Goal: Find specific page/section: Find specific page/section

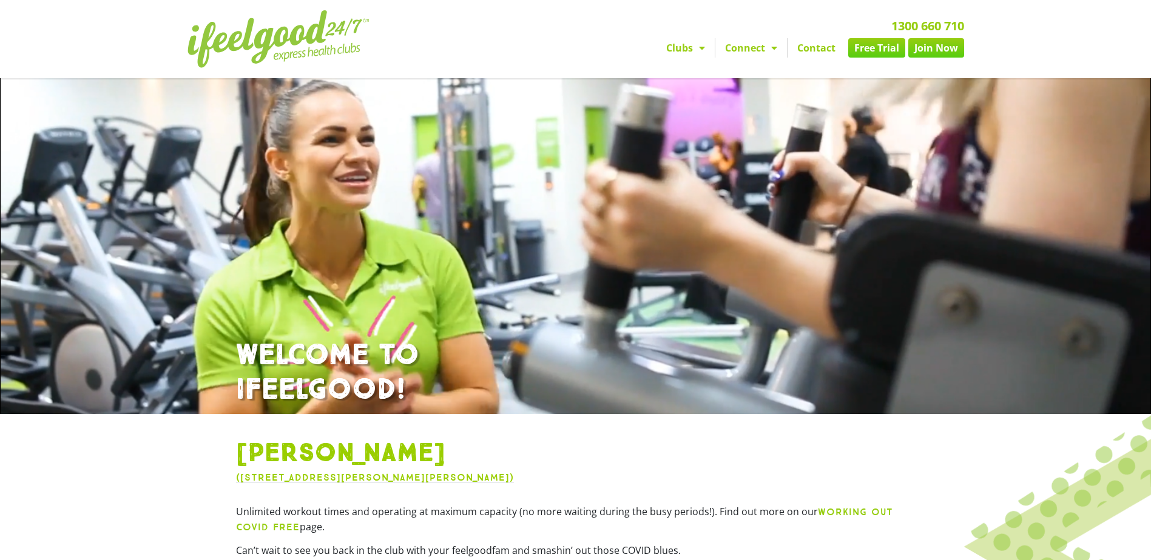
click at [821, 49] on link "Contact" at bounding box center [816, 47] width 58 height 19
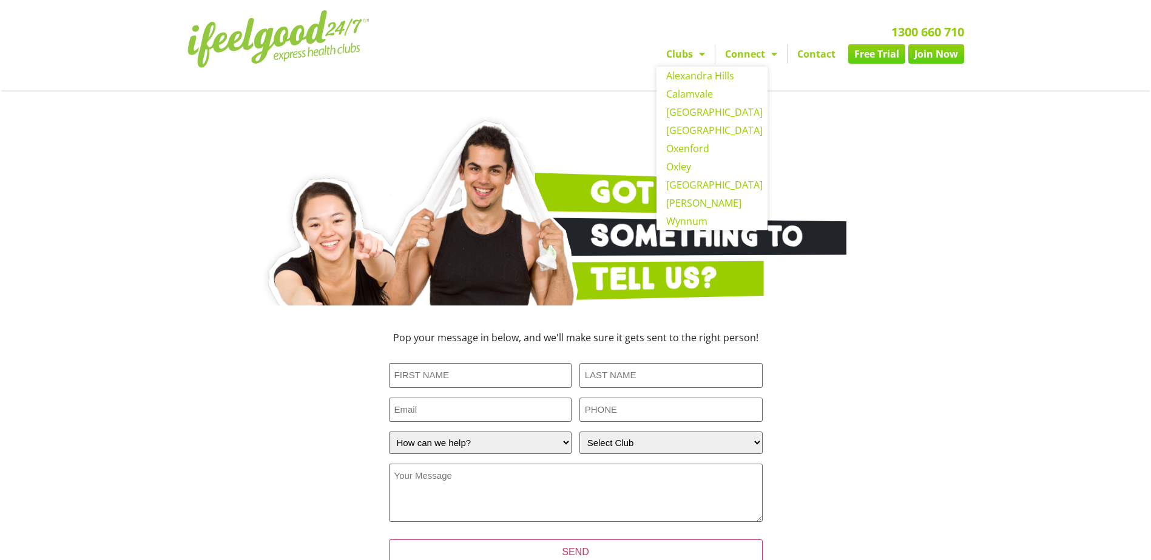
click at [688, 56] on link "Clubs" at bounding box center [685, 53] width 58 height 19
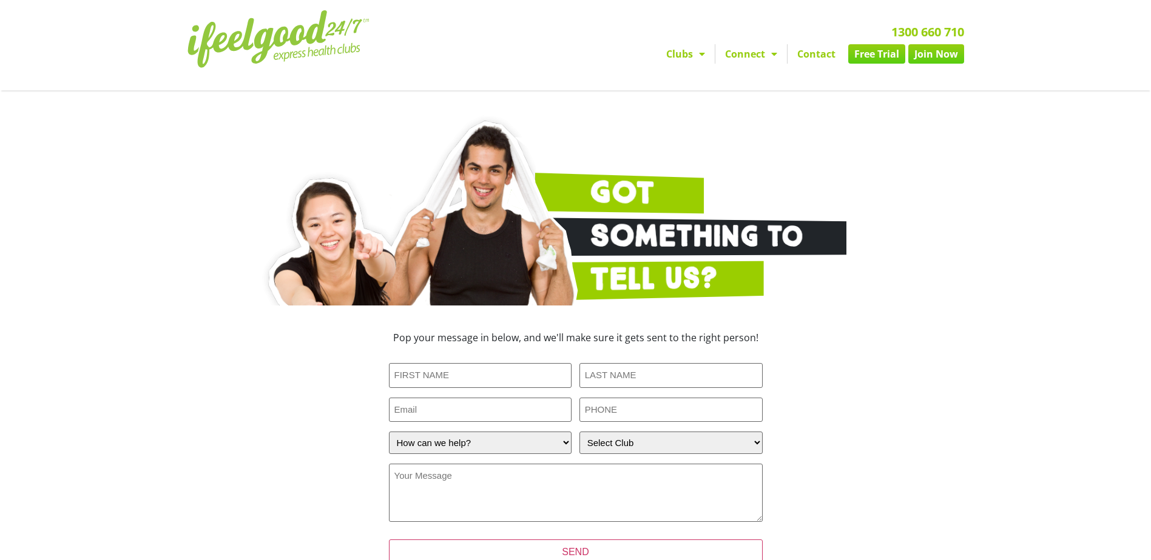
click at [701, 53] on span "Menu" at bounding box center [699, 54] width 12 height 22
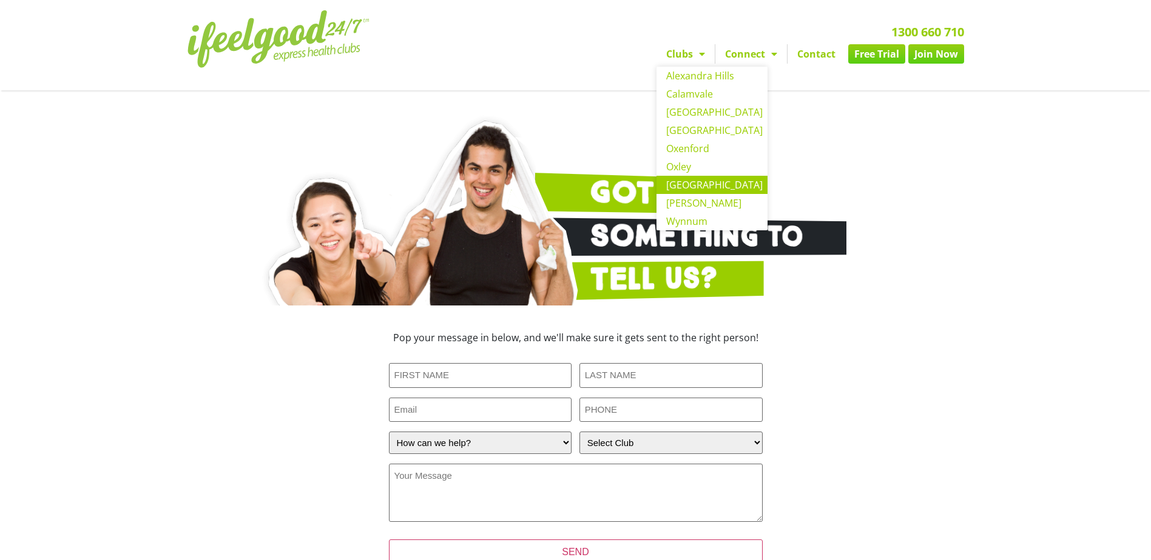
click at [698, 186] on link "[GEOGRAPHIC_DATA]" at bounding box center [711, 185] width 111 height 18
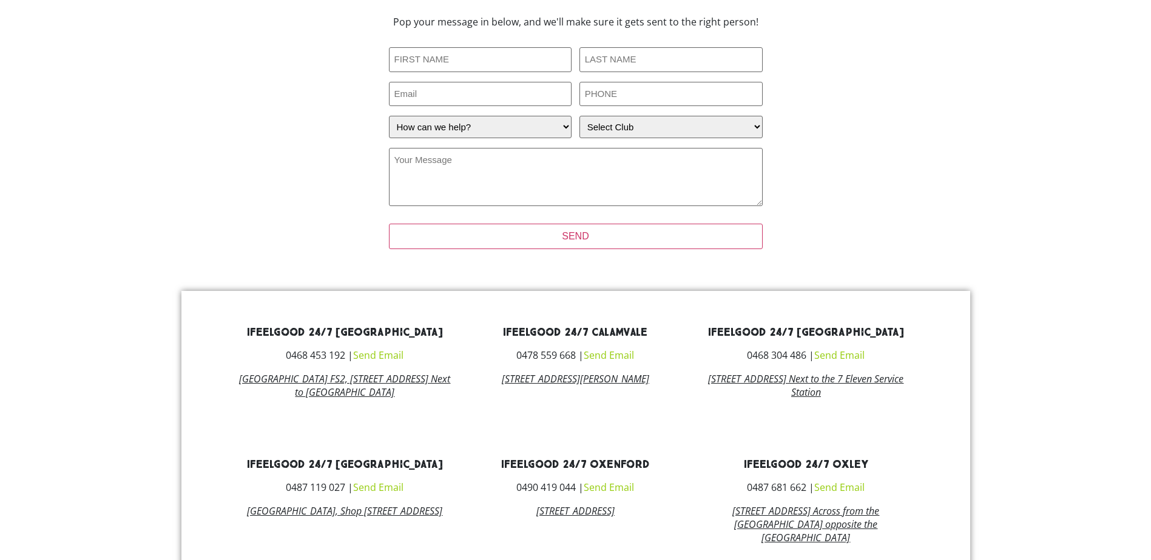
scroll to position [416, 0]
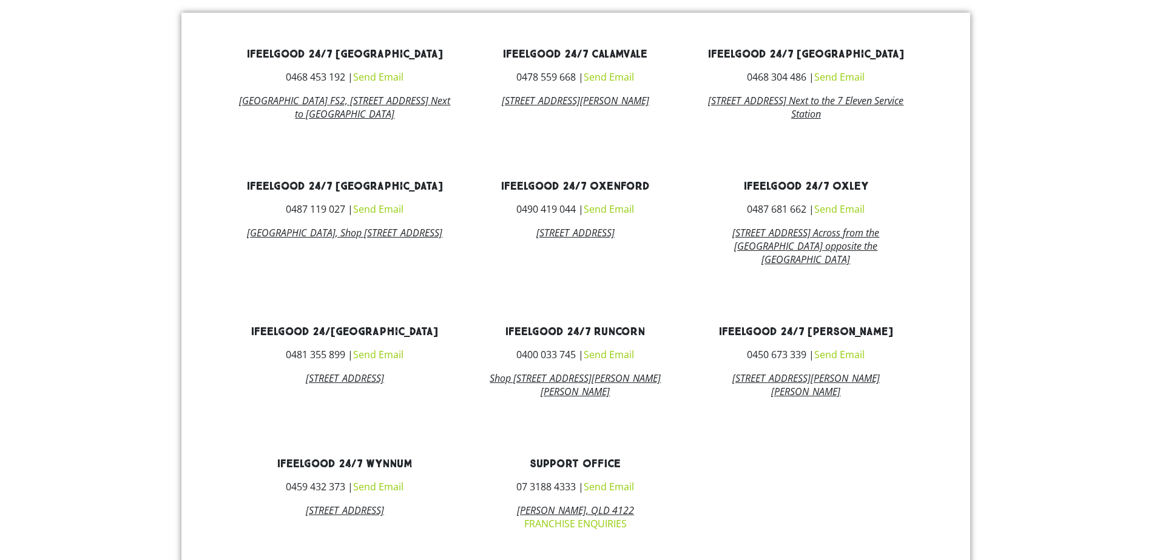
scroll to position [597, 0]
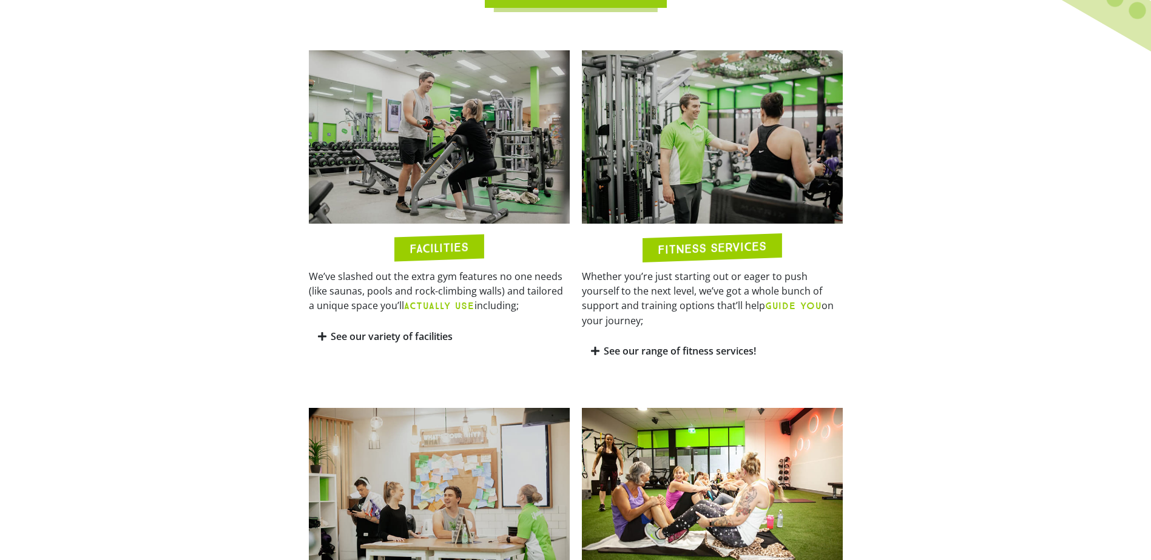
scroll to position [599, 0]
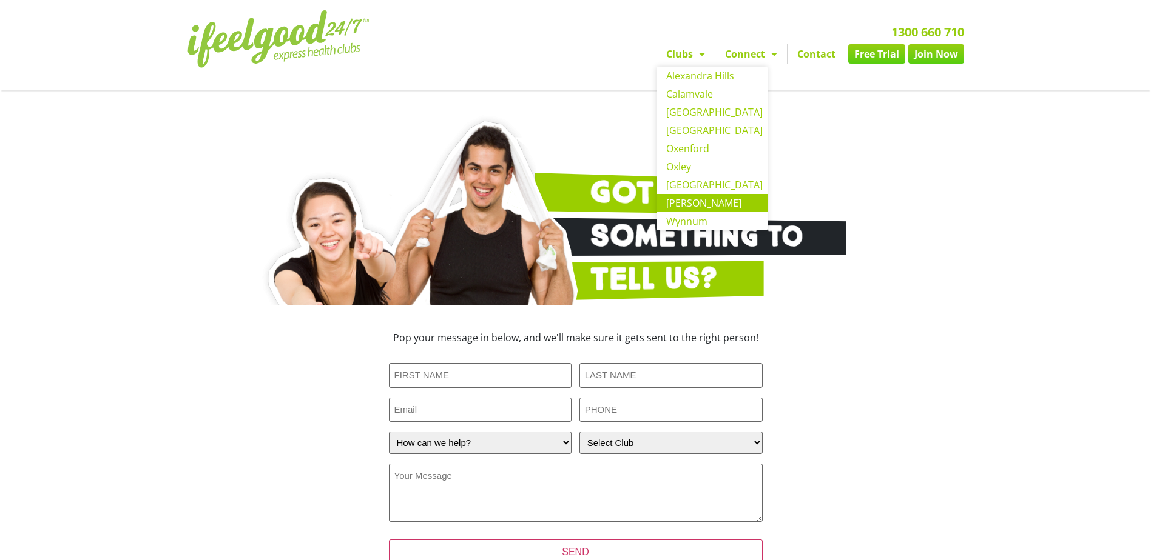
click at [709, 207] on link "[PERSON_NAME]" at bounding box center [711, 203] width 111 height 18
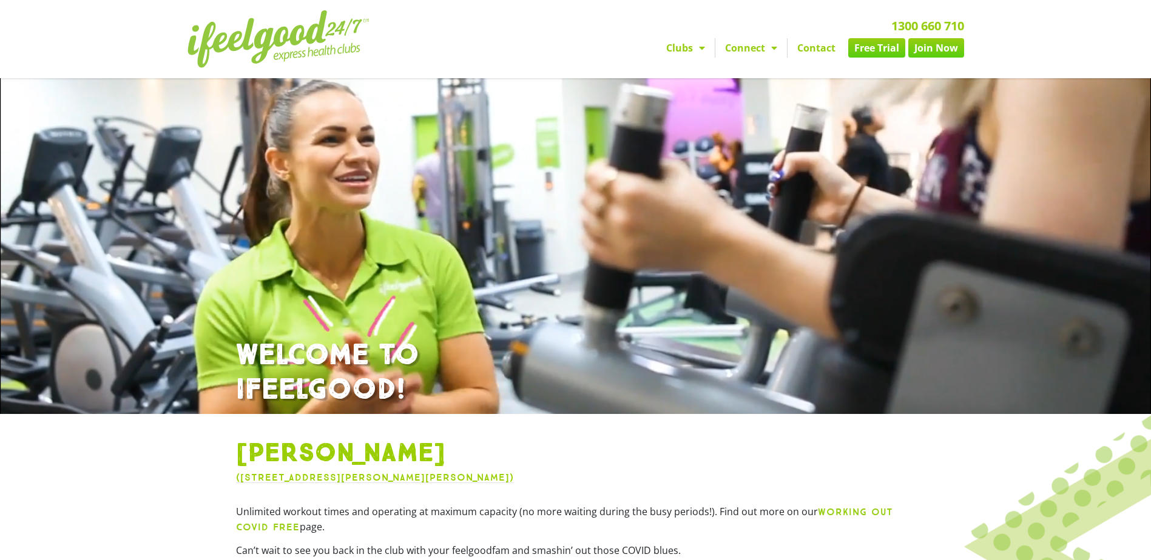
click at [818, 48] on link "Contact" at bounding box center [816, 47] width 58 height 19
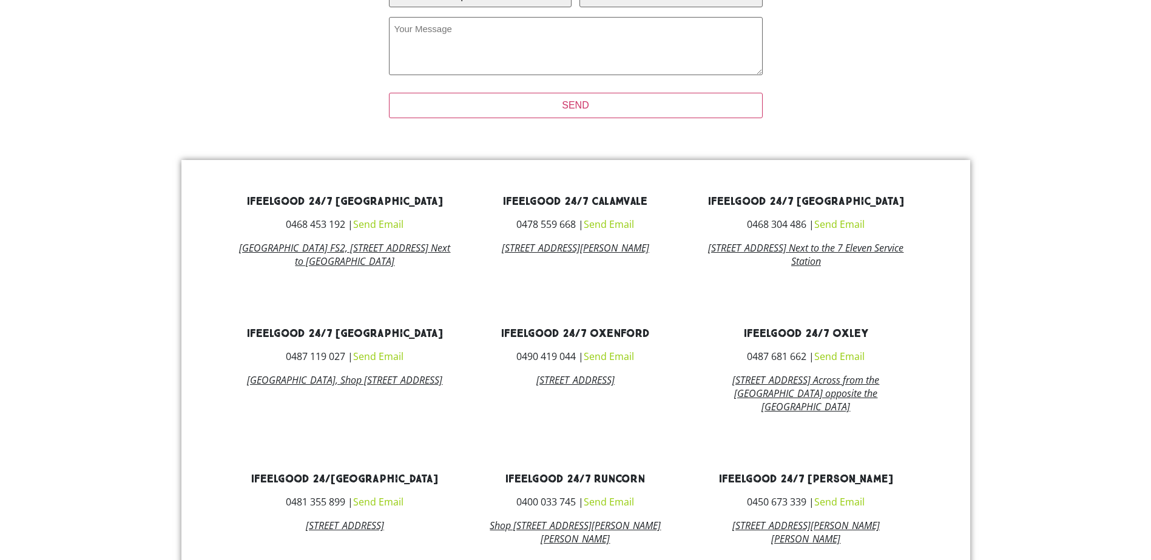
scroll to position [450, 0]
